Goal: Navigation & Orientation: Find specific page/section

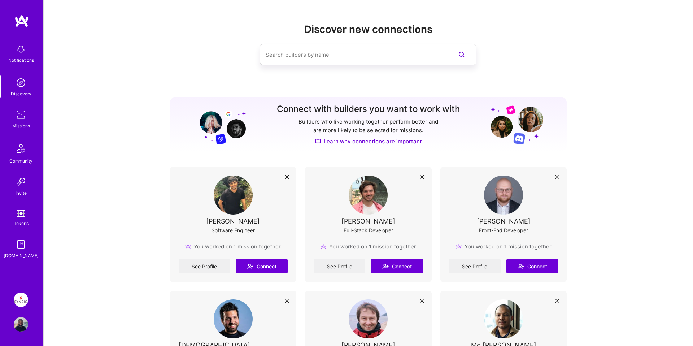
click at [25, 301] on img at bounding box center [21, 299] width 14 height 14
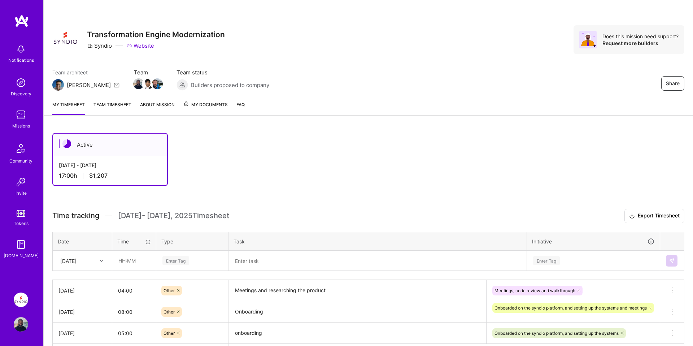
scroll to position [53, 0]
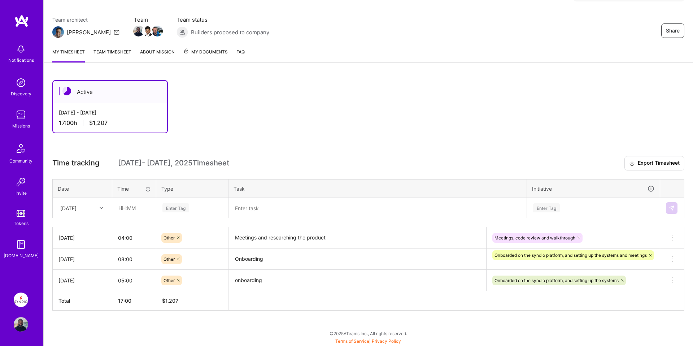
click at [114, 51] on link "Team timesheet" at bounding box center [112, 55] width 38 height 14
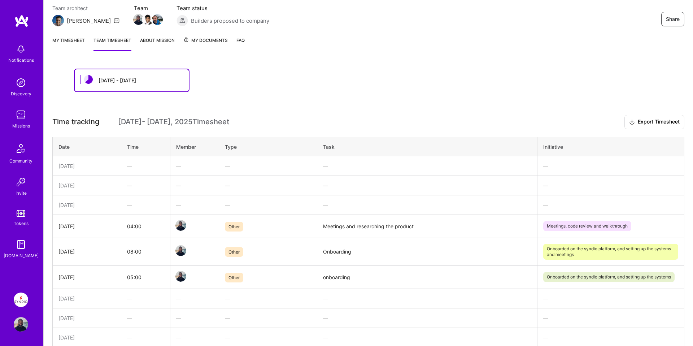
scroll to position [57, 0]
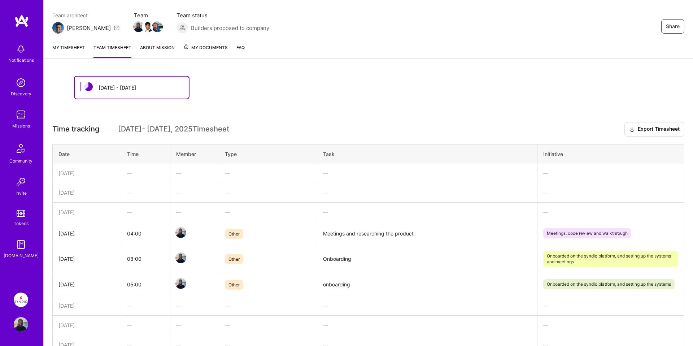
click at [154, 47] on link "About Mission" at bounding box center [157, 51] width 35 height 14
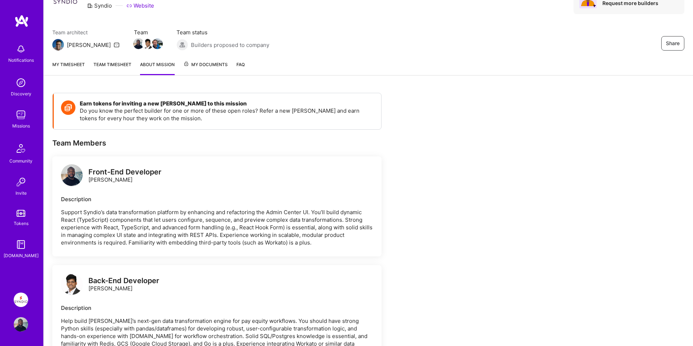
scroll to position [40, 0]
click at [197, 65] on span "My Documents" at bounding box center [205, 65] width 44 height 8
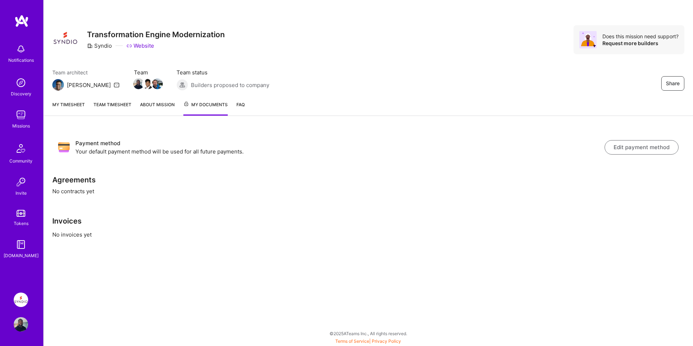
click at [614, 148] on button "Edit payment method" at bounding box center [641, 147] width 74 height 14
click at [619, 144] on button "Edit payment method" at bounding box center [641, 147] width 74 height 14
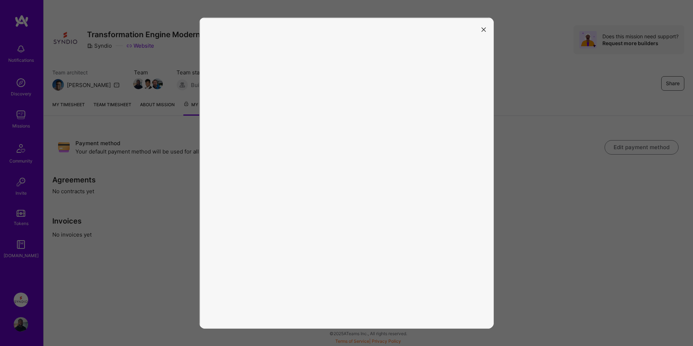
click at [484, 31] on icon "modal" at bounding box center [483, 29] width 4 height 4
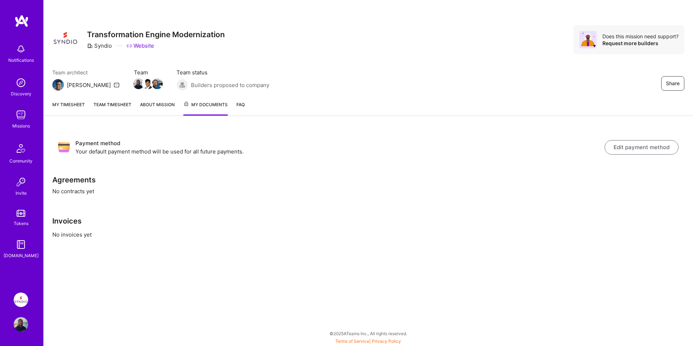
click at [518, 48] on div "Share Transformation Engine Modernization Syndio Website Does this mission need…" at bounding box center [368, 39] width 632 height 29
